Goal: Go to known website: Go to known website

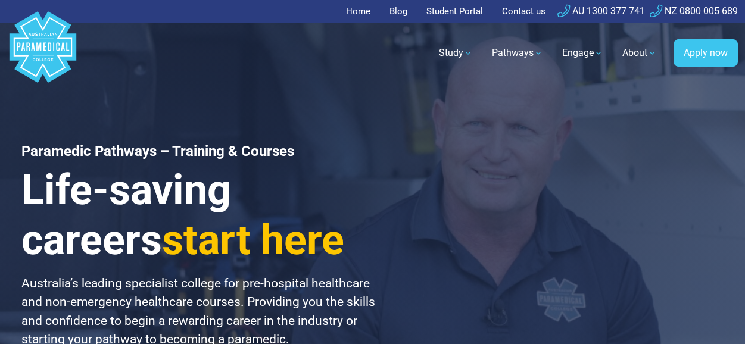
click at [447, 14] on link "Student Portal" at bounding box center [454, 11] width 71 height 23
click at [444, 13] on link "Student Portal" at bounding box center [454, 11] width 71 height 23
click at [448, 13] on link "Student Portal" at bounding box center [454, 11] width 71 height 23
